Goal: Navigation & Orientation: Find specific page/section

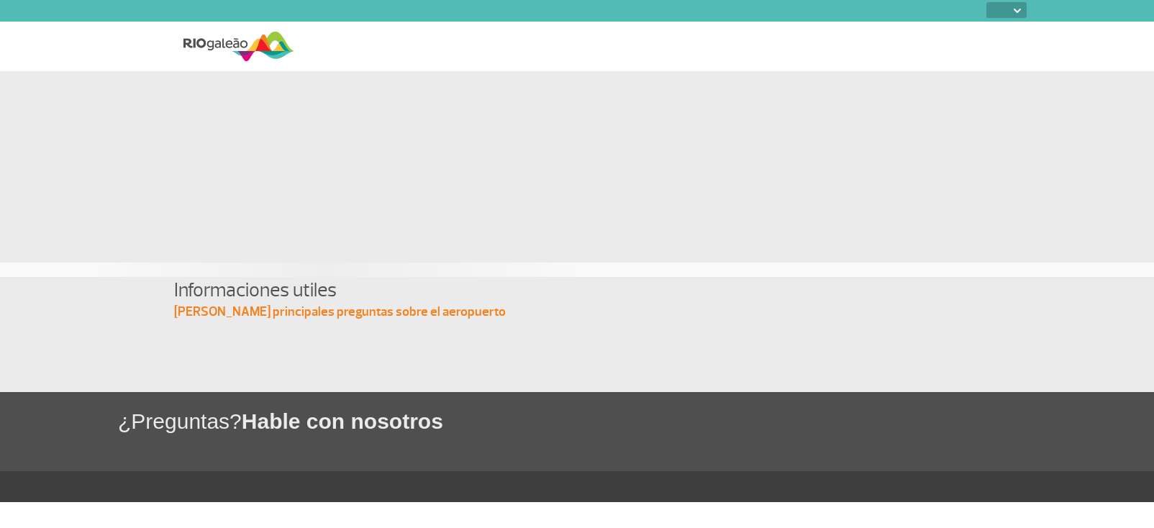
select select
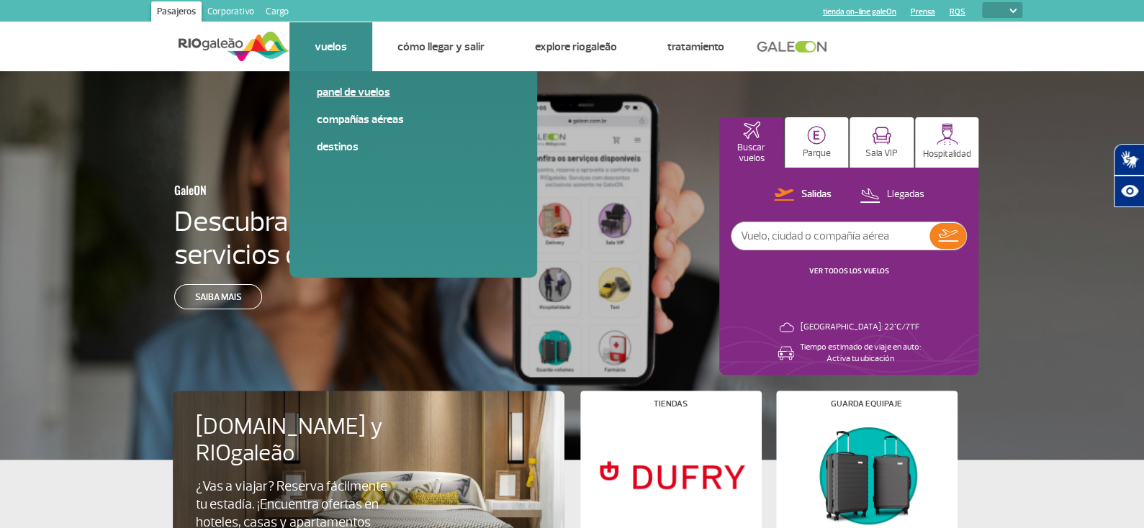
click at [353, 96] on link "Panel de vuelos" at bounding box center [413, 92] width 193 height 16
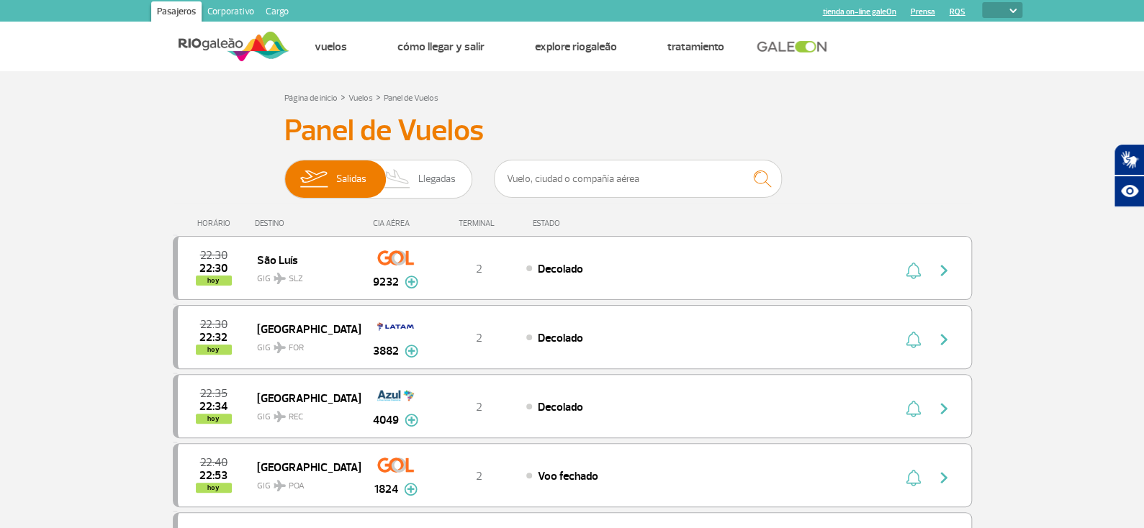
click at [232, 207] on div "HORÁRIO DESTINO [GEOGRAPHIC_DATA]" at bounding box center [572, 217] width 799 height 28
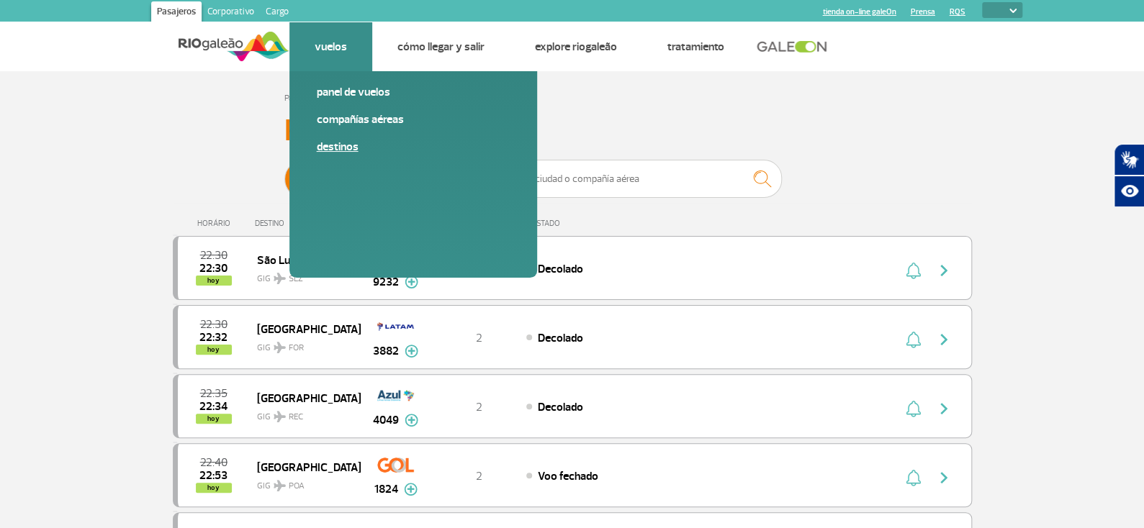
click at [334, 150] on link "Destinos" at bounding box center [413, 147] width 193 height 16
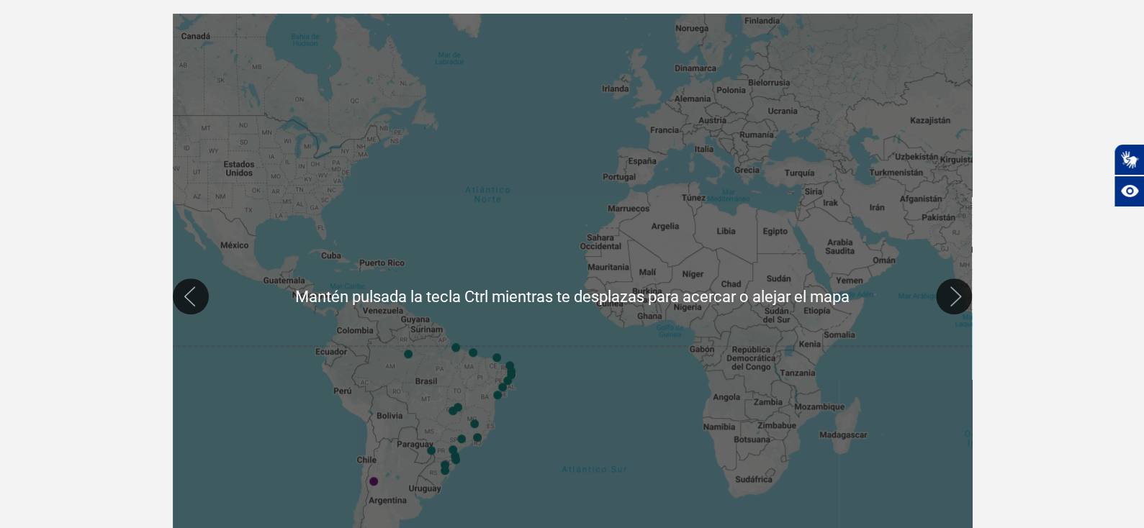
scroll to position [360, 0]
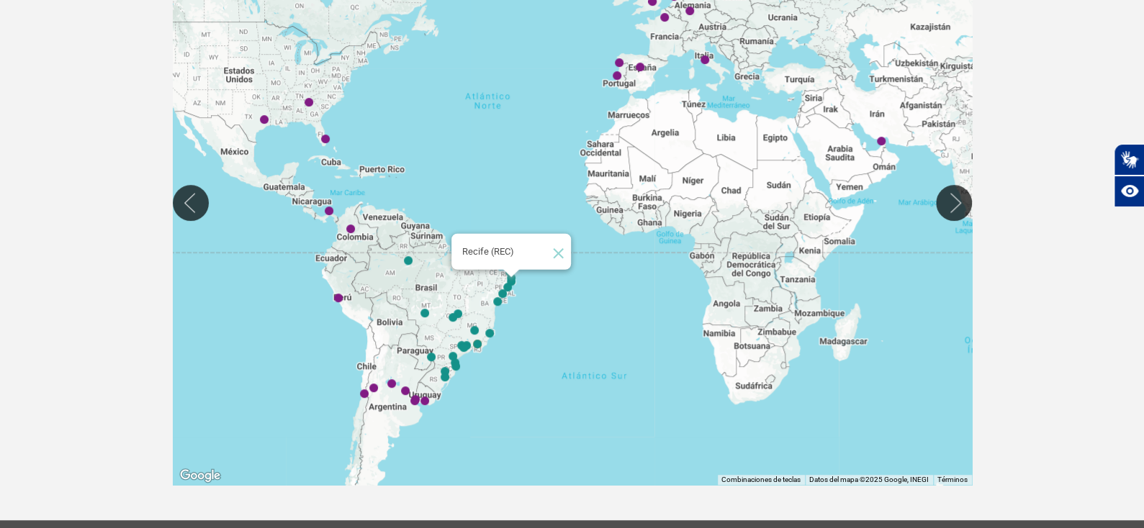
click at [513, 279] on img "Recife (REC)" at bounding box center [511, 282] width 9 height 9
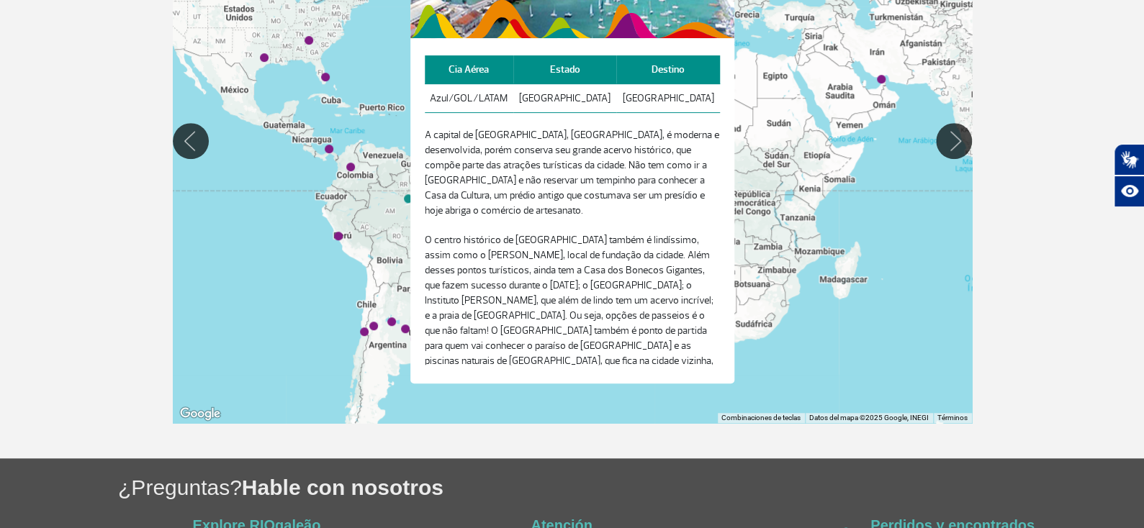
scroll to position [287, 0]
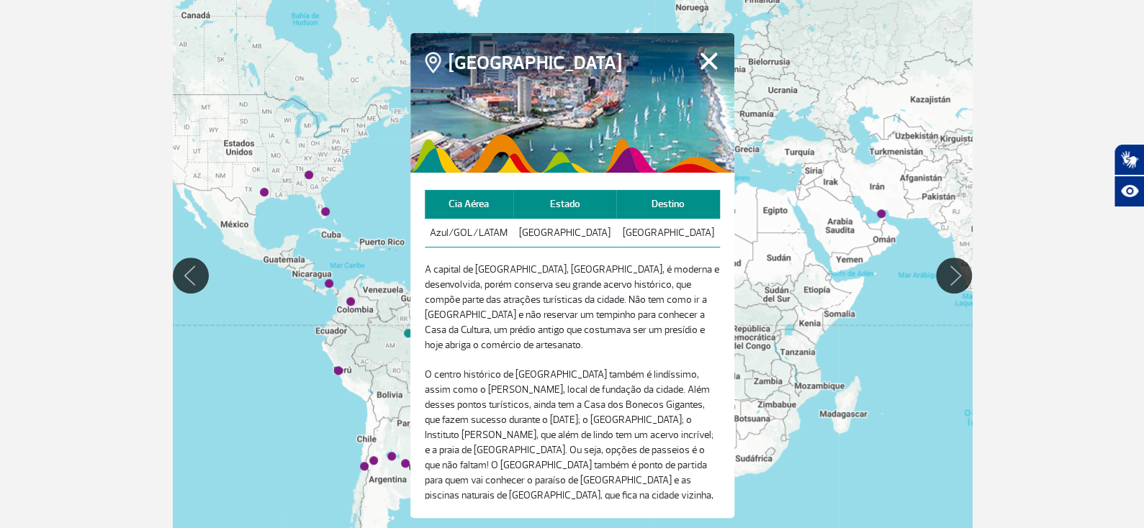
click at [705, 67] on button "Fechar" at bounding box center [708, 60] width 22 height 19
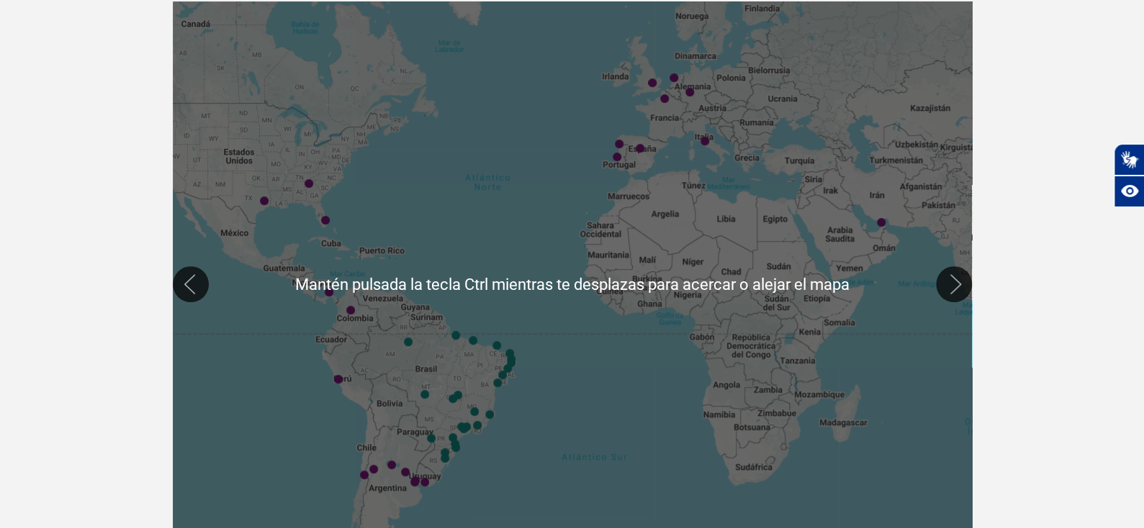
scroll to position [215, 0]
